Goal: Navigation & Orientation: Find specific page/section

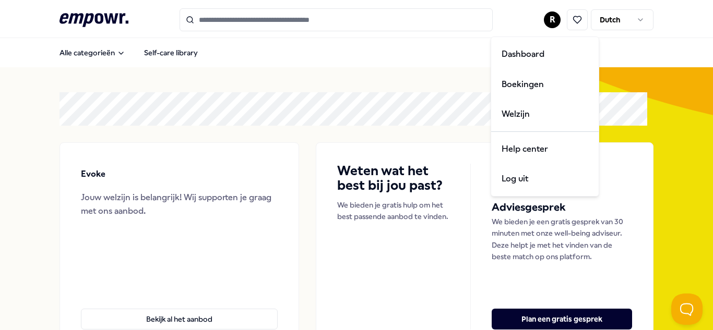
click at [544, 20] on html ".empowr-logo_svg__cls-1{fill:#03032f} R Dutch Alle categorieën Self-care librar…" at bounding box center [356, 165] width 713 height 330
click at [547, 17] on html ".empowr-logo_svg__cls-1{fill:#03032f} R Dutch Alle categorieën Self-care librar…" at bounding box center [356, 165] width 713 height 330
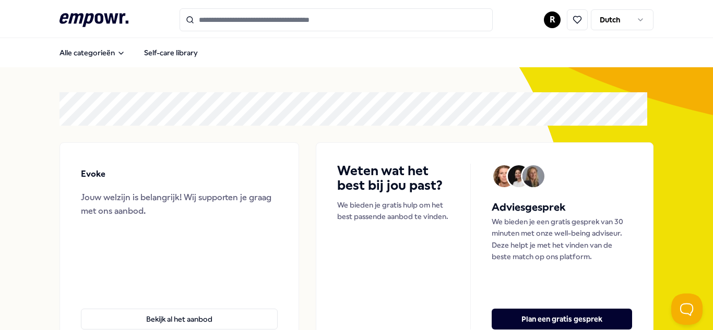
click at [547, 20] on html ".empowr-logo_svg__cls-1{fill:#03032f} R Dutch Alle categorieën Self-care librar…" at bounding box center [356, 165] width 713 height 330
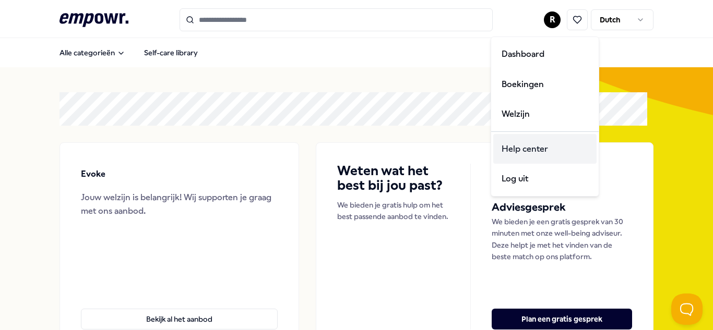
click at [527, 149] on div "Help center" at bounding box center [544, 149] width 103 height 30
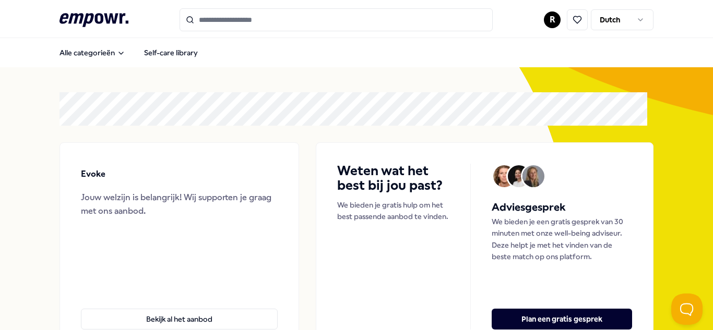
click at [547, 24] on html ".empowr-logo_svg__cls-1{fill:#03032f} R Dutch Alle categorieën Self-care librar…" at bounding box center [356, 165] width 713 height 330
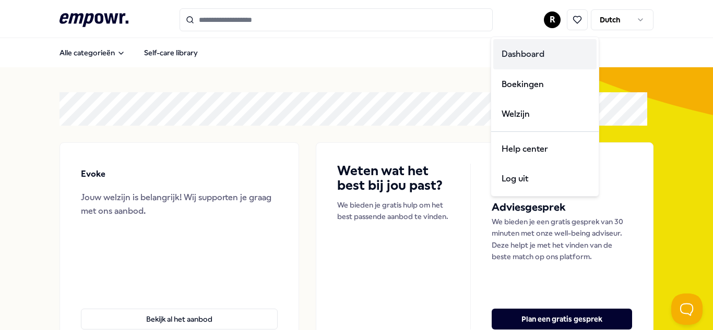
click at [542, 55] on div "Dashboard" at bounding box center [544, 54] width 103 height 30
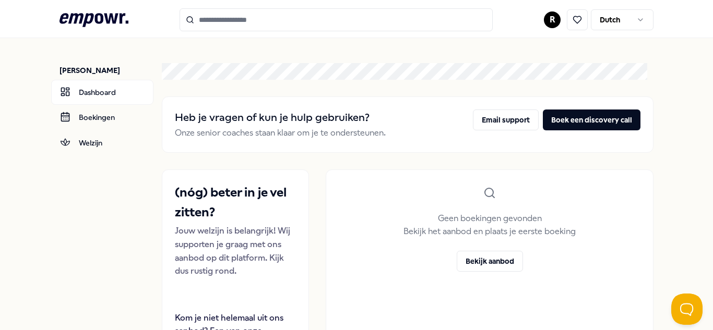
click at [543, 22] on html ".empowr-logo_svg__cls-1{fill:#03032f} R [DEMOGRAPHIC_DATA] [PERSON_NAME] Dashbo…" at bounding box center [356, 165] width 713 height 330
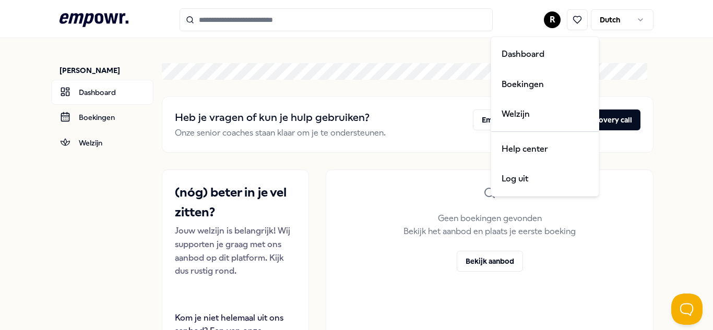
click at [114, 12] on html ".empowr-logo_svg__cls-1{fill:#03032f} R [DEMOGRAPHIC_DATA] [PERSON_NAME] Dashbo…" at bounding box center [356, 165] width 713 height 330
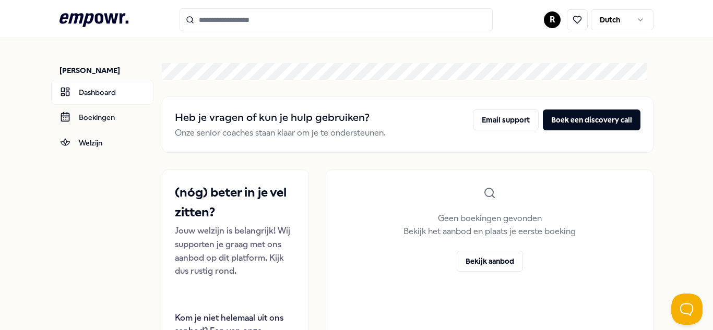
click at [560, 22] on link at bounding box center [575, 19] width 30 height 21
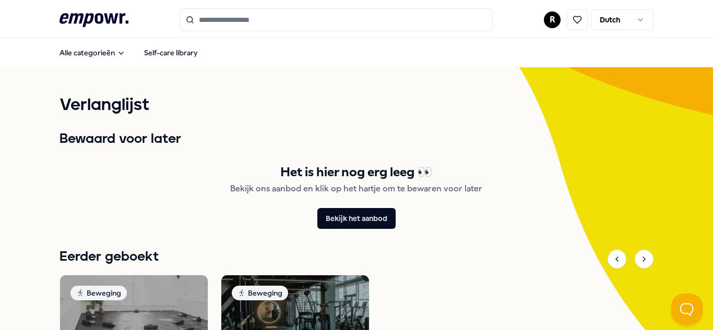
click at [551, 15] on html ".empowr-logo_svg__cls-1{fill:#03032f} R Dutch Alle categorieën Self-care librar…" at bounding box center [356, 165] width 713 height 330
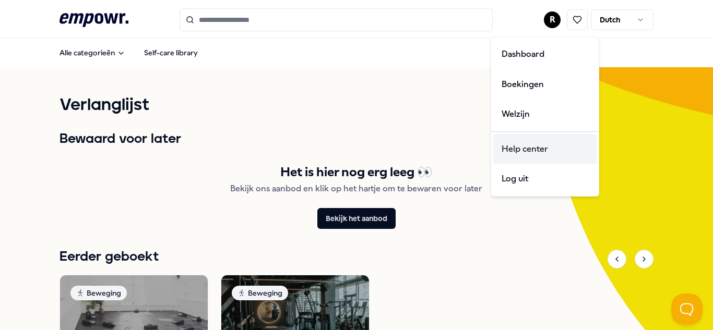
click at [531, 149] on div "Help center" at bounding box center [544, 149] width 103 height 30
